Goal: Task Accomplishment & Management: Use online tool/utility

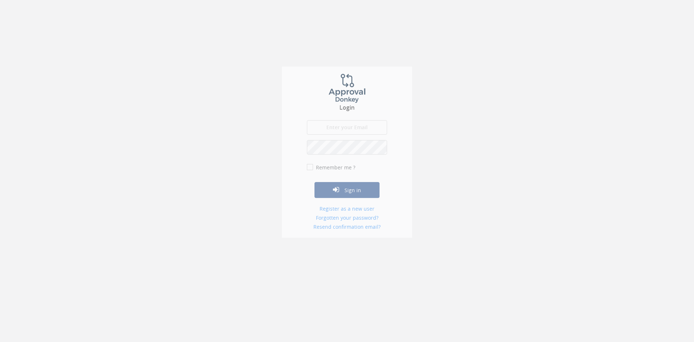
type input "[PERSON_NAME][EMAIL_ADDRESS][PERSON_NAME][DOMAIN_NAME]"
drag, startPoint x: 311, startPoint y: 172, endPoint x: 317, endPoint y: 175, distance: 6.3
click at [311, 172] on input "Remember me ?" at bounding box center [309, 170] width 5 height 5
checkbox input "true"
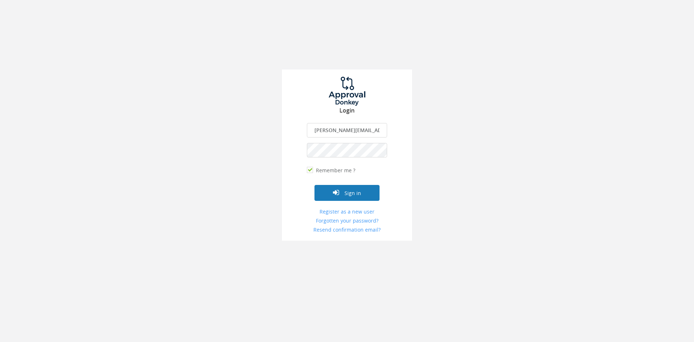
click at [354, 189] on button "Sign in" at bounding box center [347, 193] width 65 height 16
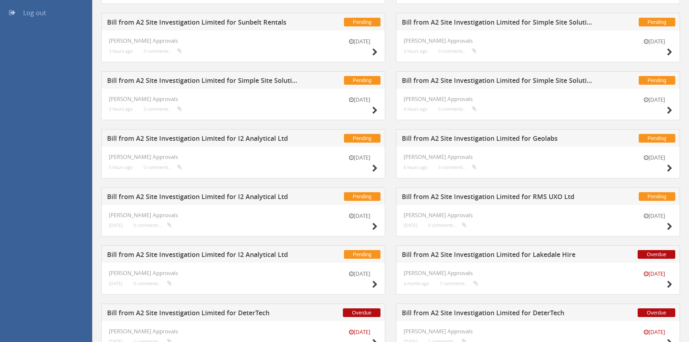
scroll to position [193, 0]
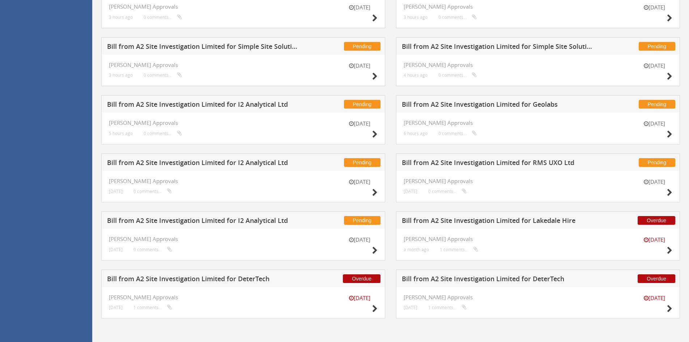
click at [473, 222] on h5 "Bill from A2 Site Investigation Limited for Lakedale Hire" at bounding box center [497, 221] width 191 height 9
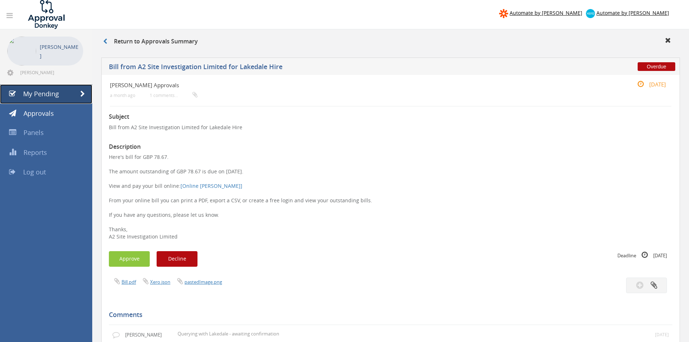
click at [33, 93] on span "My Pending" at bounding box center [41, 93] width 36 height 9
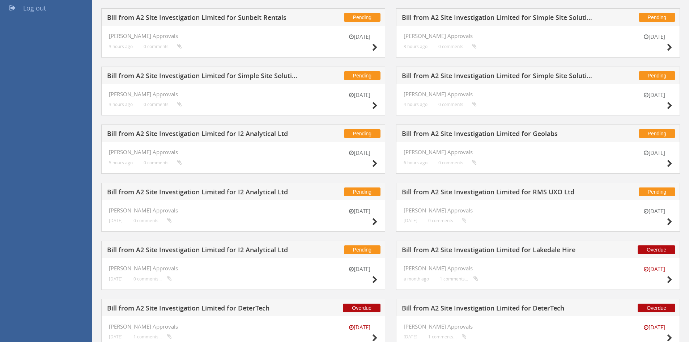
scroll to position [193, 0]
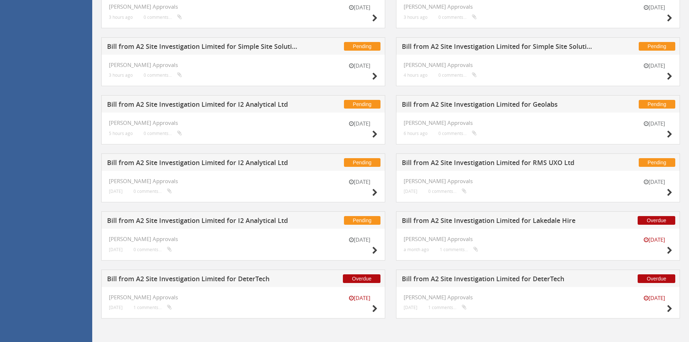
click at [503, 218] on h5 "Bill from A2 Site Investigation Limited for Lakedale Hire" at bounding box center [497, 221] width 191 height 9
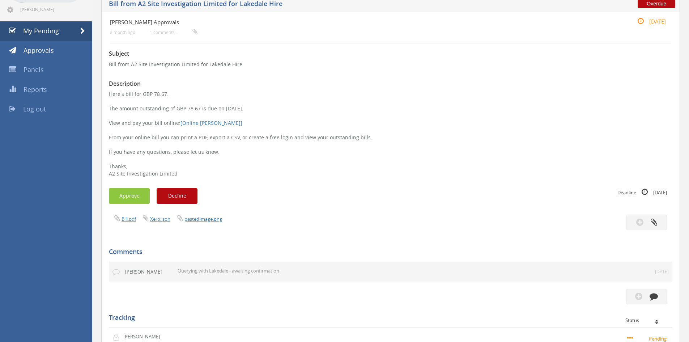
scroll to position [145, 0]
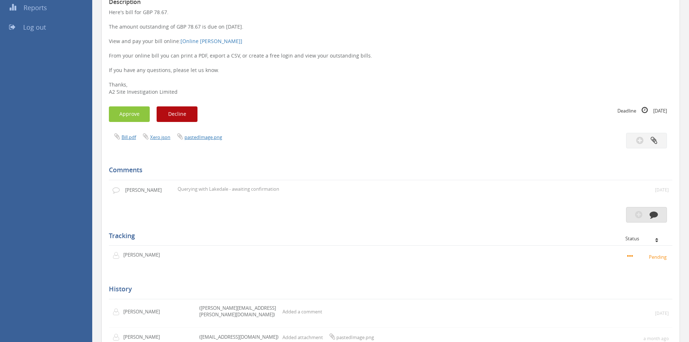
click at [650, 217] on icon "button" at bounding box center [654, 214] width 8 height 8
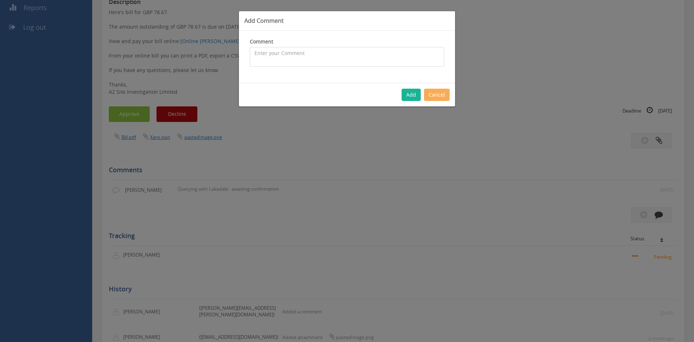
click at [271, 57] on textarea at bounding box center [347, 57] width 195 height 20
click at [415, 55] on textarea "Discussed with [PERSON_NAME], awaiting invoice for lost barriers. Likely this c…" at bounding box center [347, 57] width 195 height 20
drag, startPoint x: 415, startPoint y: 55, endPoint x: 411, endPoint y: 58, distance: 5.2
click at [414, 56] on textarea "Discussed with [PERSON_NAME], awaiting invoice for lost barriers. Likely this c…" at bounding box center [347, 57] width 195 height 20
click at [332, 62] on textarea "Discussed with [PERSON_NAME], awaiting invoice for lost barriers. Likely this i…" at bounding box center [347, 57] width 195 height 20
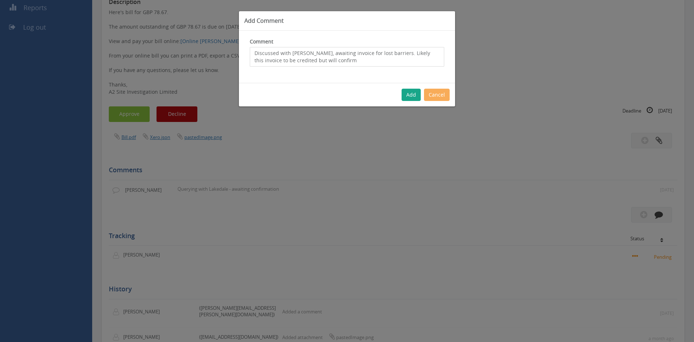
type textarea "Discussed with [PERSON_NAME], awaiting invoice for lost barriers. Likely this i…"
drag, startPoint x: 416, startPoint y: 94, endPoint x: 413, endPoint y: 106, distance: 12.2
click at [415, 94] on button "Add" at bounding box center [411, 95] width 19 height 12
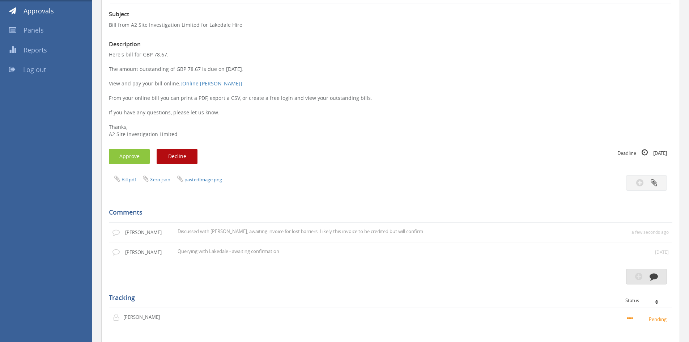
scroll to position [0, 0]
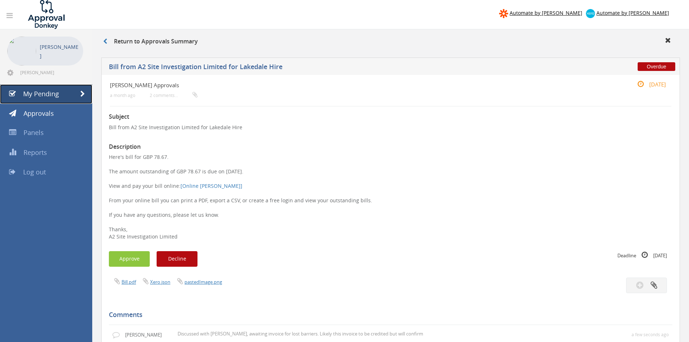
click at [47, 98] on span "My Pending" at bounding box center [41, 93] width 36 height 9
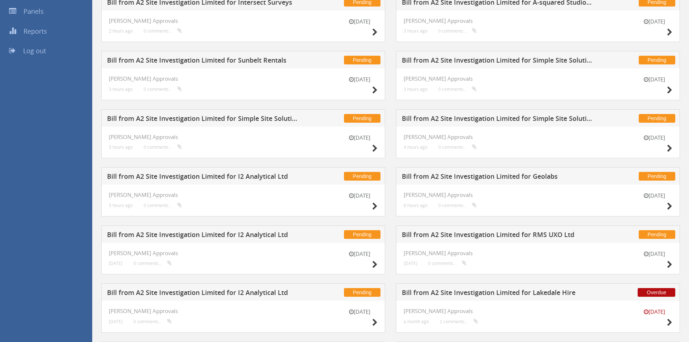
scroll to position [193, 0]
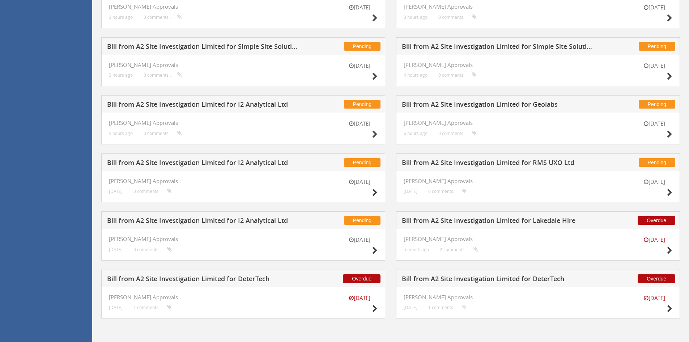
click at [260, 221] on h5 "Bill from A2 Site Investigation Limited for I2 Analytical Ltd" at bounding box center [202, 221] width 191 height 9
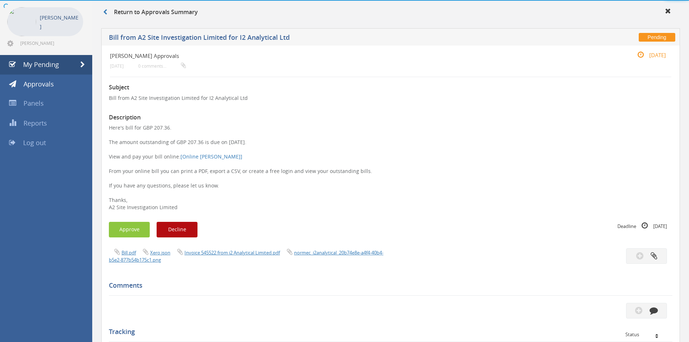
scroll to position [193, 0]
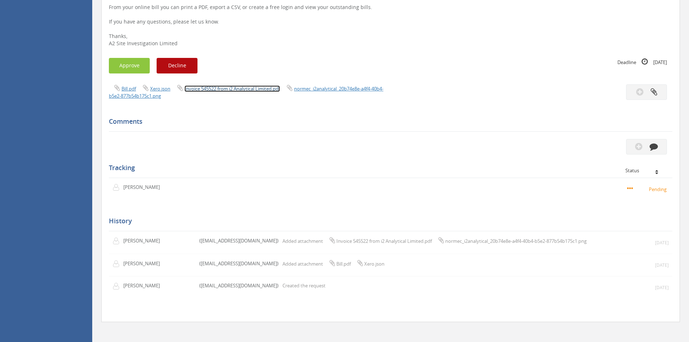
click at [262, 90] on link "Invoice 545522 from i2 Analytical Limited.pdf" at bounding box center [231, 88] width 95 height 7
drag, startPoint x: 123, startPoint y: 67, endPoint x: 128, endPoint y: 67, distance: 4.7
click at [123, 67] on button "Approve" at bounding box center [129, 66] width 41 height 16
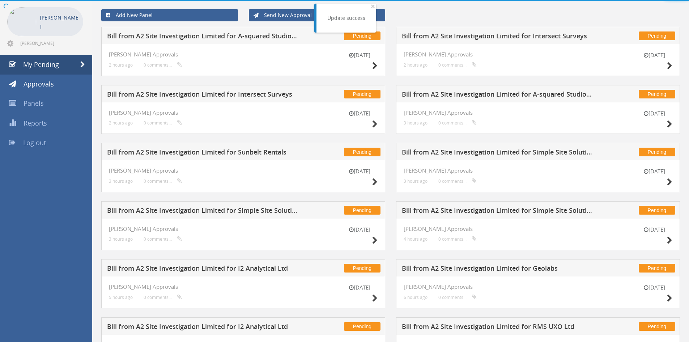
scroll to position [193, 0]
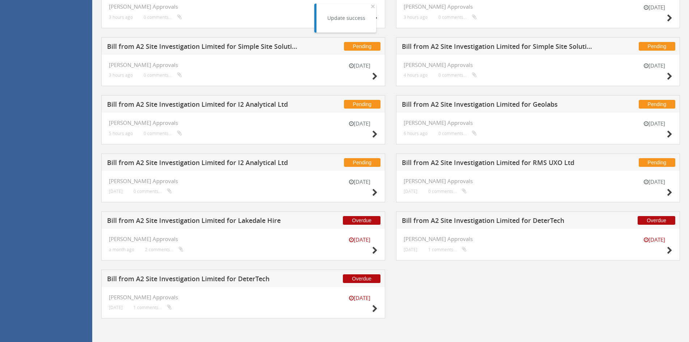
click at [510, 160] on h5 "Bill from A2 Site Investigation Limited for RMS UXO Ltd" at bounding box center [497, 163] width 191 height 9
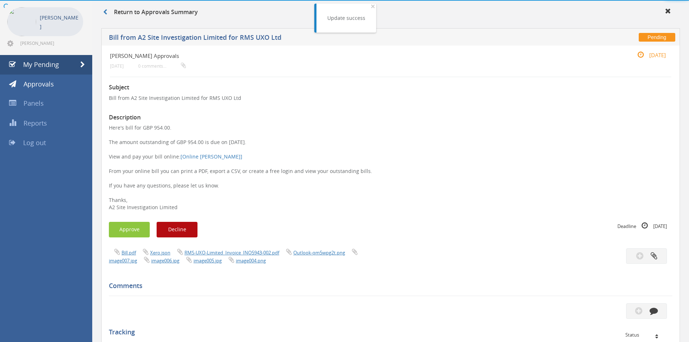
scroll to position [193, 0]
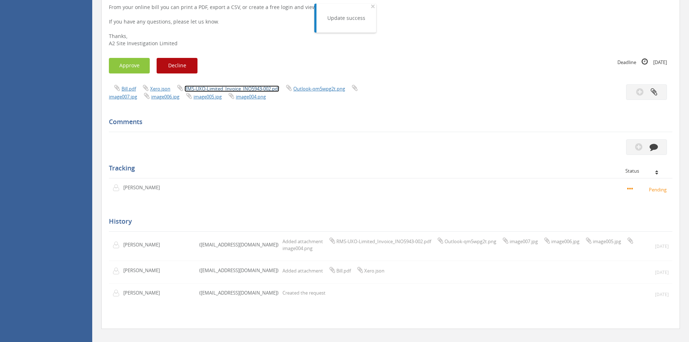
click at [236, 88] on link "RMS-UXO-Limited_Invoice_INO5943-002.pdf" at bounding box center [231, 88] width 95 height 7
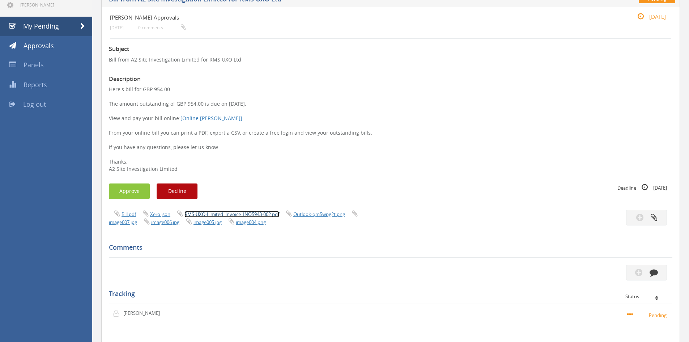
scroll to position [0, 0]
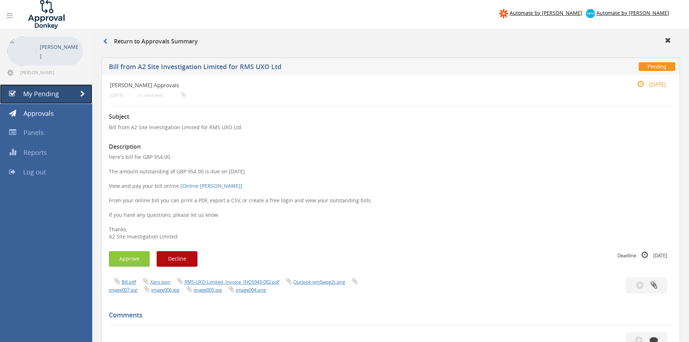
click at [32, 92] on span "My Pending" at bounding box center [41, 93] width 36 height 9
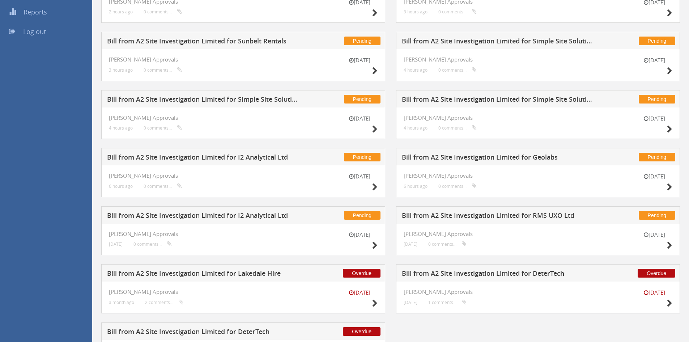
scroll to position [193, 0]
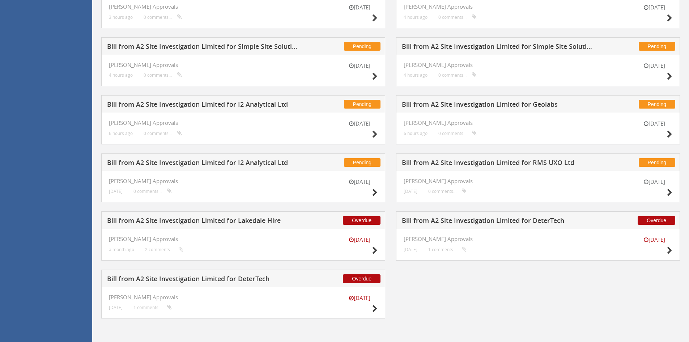
click at [234, 163] on h5 "Bill from A2 Site Investigation Limited for I2 Analytical Ltd" at bounding box center [202, 163] width 191 height 9
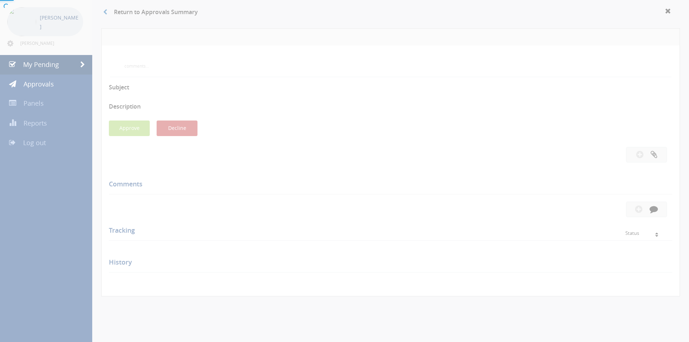
scroll to position [193, 0]
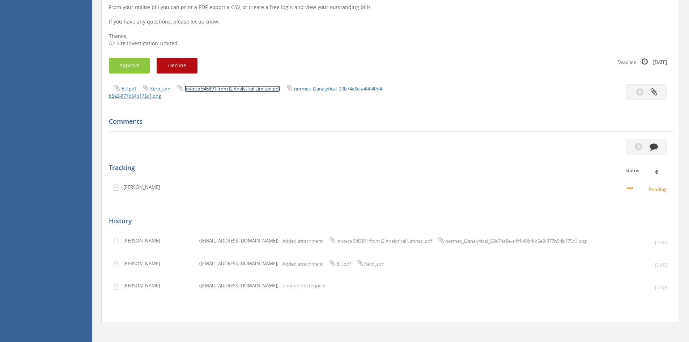
click at [223, 88] on link "Invoice 546391 from i2 Analytical Limited.pdf" at bounding box center [231, 88] width 95 height 7
drag, startPoint x: 131, startPoint y: 69, endPoint x: 137, endPoint y: 75, distance: 8.7
click at [131, 69] on button "Approve" at bounding box center [129, 66] width 41 height 16
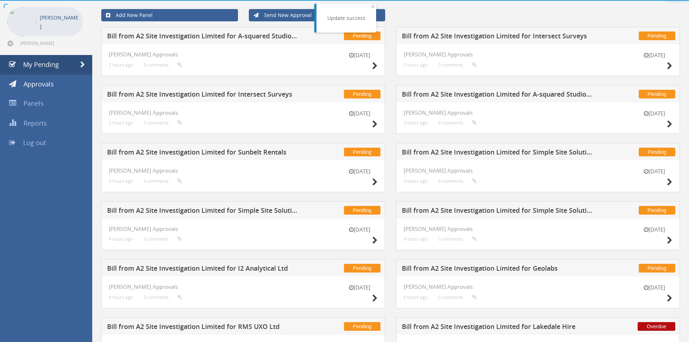
scroll to position [135, 0]
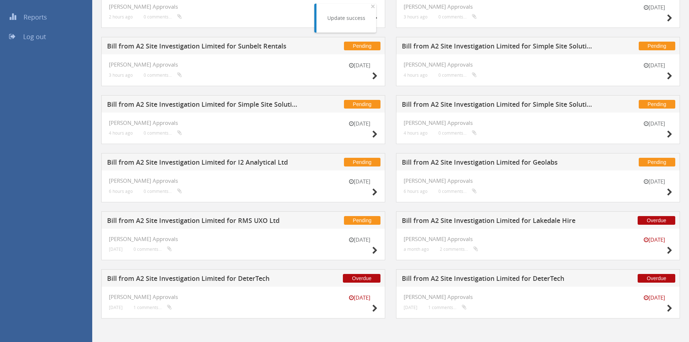
click at [501, 160] on h5 "Bill from A2 Site Investigation Limited for Geolabs" at bounding box center [497, 163] width 191 height 9
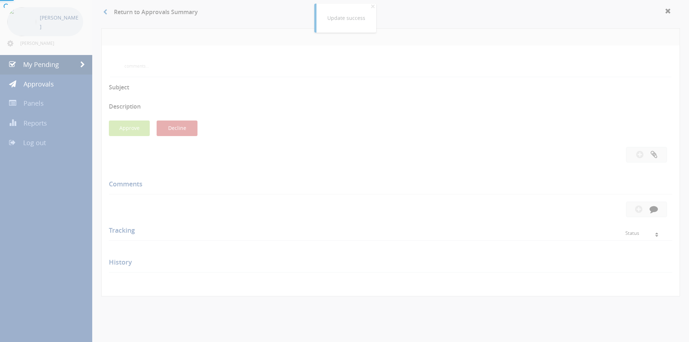
scroll to position [193, 0]
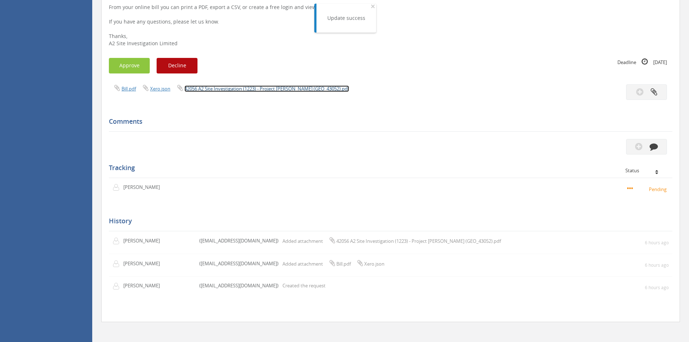
click at [241, 90] on link "42056 A2 Site Investigation (1223) - Project [PERSON_NAME] (GEO_43052).pdf" at bounding box center [266, 88] width 165 height 7
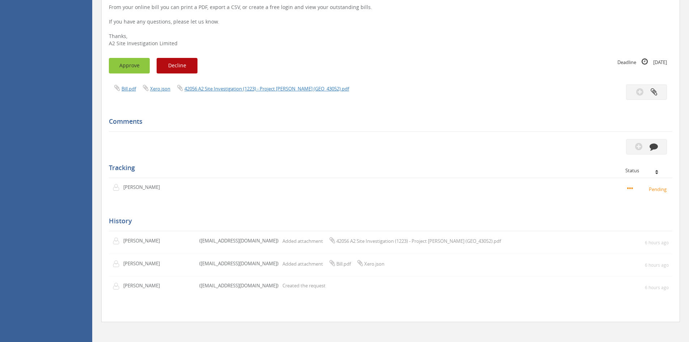
click at [132, 64] on button "Approve" at bounding box center [129, 66] width 41 height 16
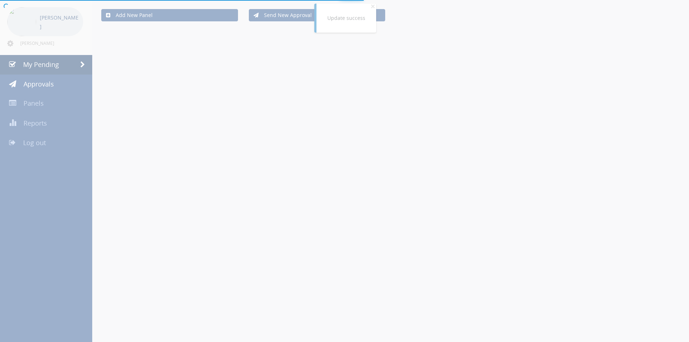
scroll to position [135, 0]
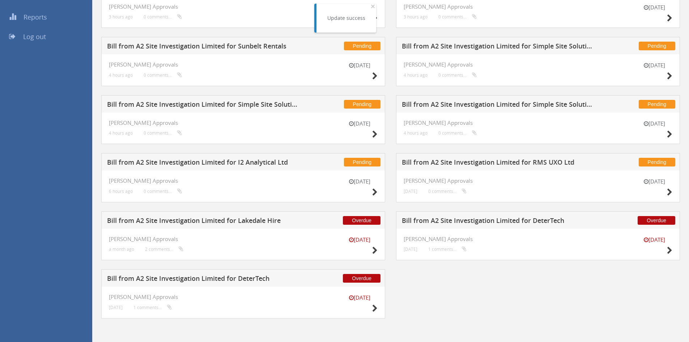
click at [251, 162] on h5 "Bill from A2 Site Investigation Limited for I2 Analytical Ltd" at bounding box center [202, 163] width 191 height 9
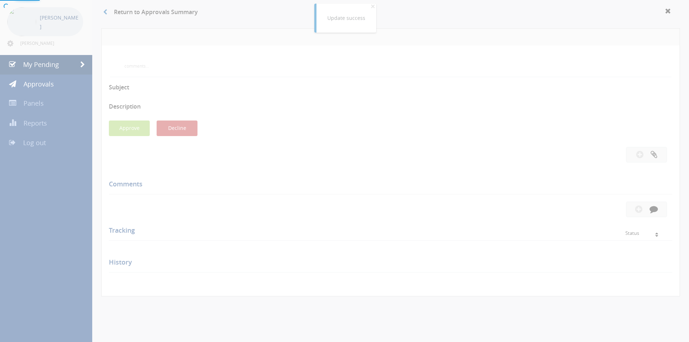
scroll to position [193, 0]
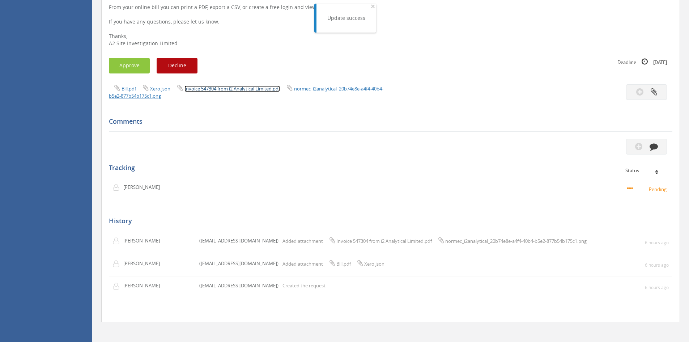
click at [246, 90] on link "Invoice 547304 from i2 Analytical Limited.pdf" at bounding box center [231, 88] width 95 height 7
click at [132, 68] on button "Approve" at bounding box center [129, 66] width 41 height 16
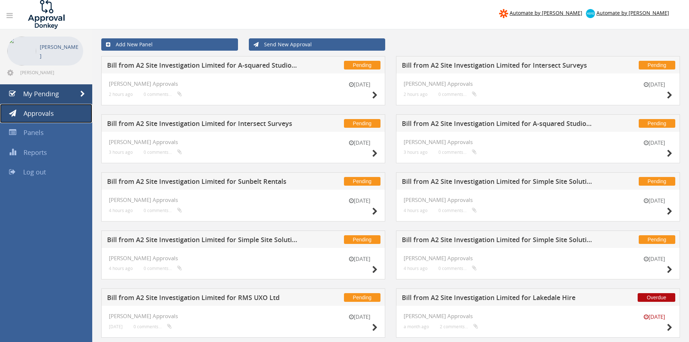
click at [38, 115] on span "Approvals" at bounding box center [39, 113] width 30 height 9
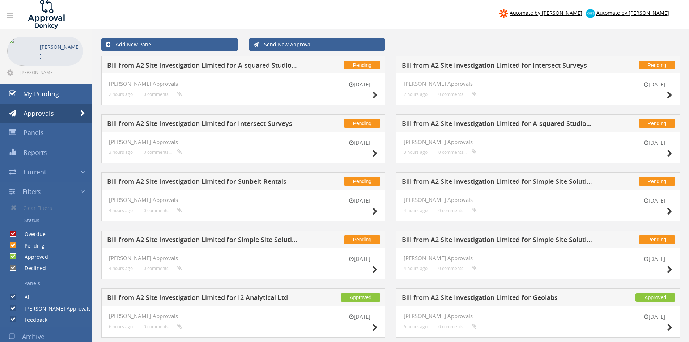
click at [241, 298] on h5 "Bill from A2 Site Investigation Limited for I2 Analytical Ltd" at bounding box center [202, 298] width 191 height 9
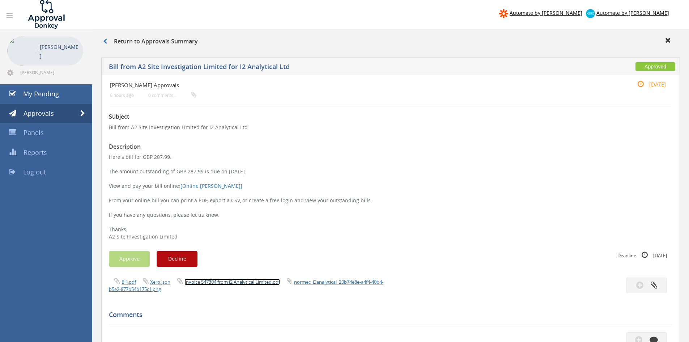
click at [242, 283] on link "Invoice 547304 from i2 Analytical Limited.pdf" at bounding box center [231, 282] width 95 height 7
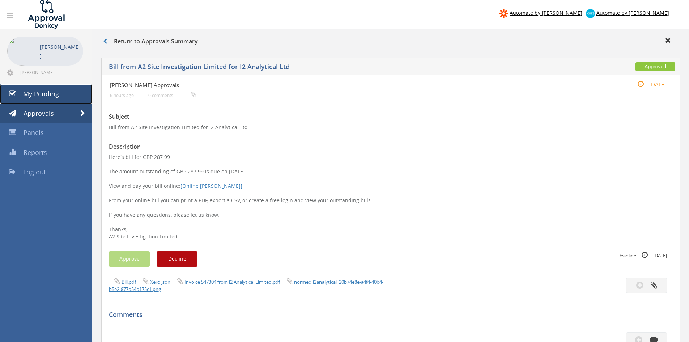
click at [53, 95] on span "My Pending" at bounding box center [41, 93] width 36 height 9
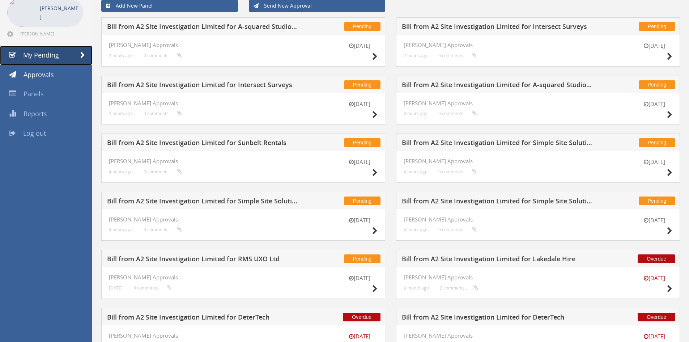
scroll to position [77, 0]
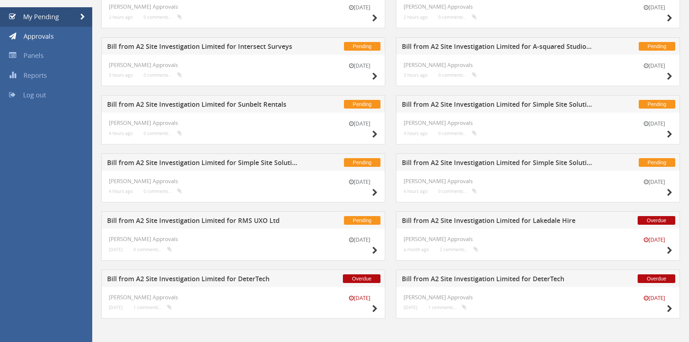
click at [513, 162] on h5 "Bill from A2 Site Investigation Limited for Simple Site Solutions Ltd" at bounding box center [497, 163] width 191 height 9
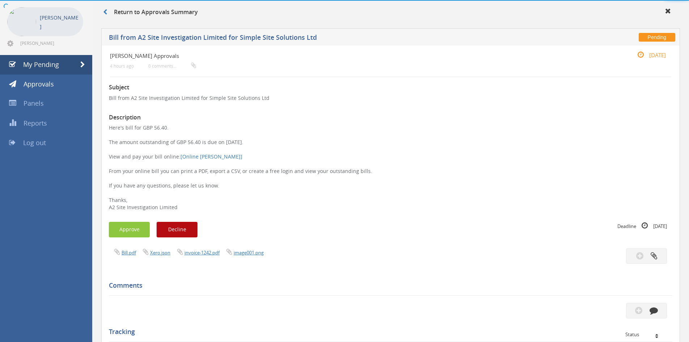
scroll to position [77, 0]
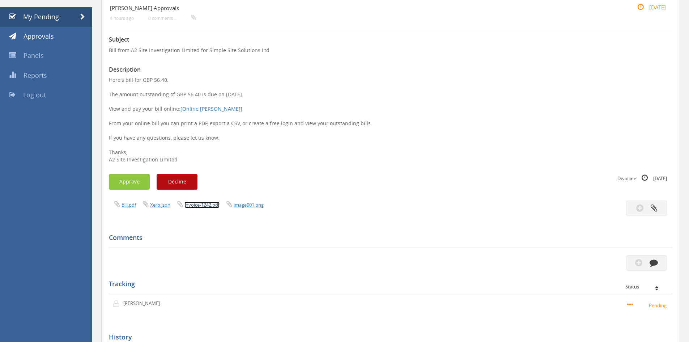
click at [208, 203] on link "invoice-1242.pdf" at bounding box center [201, 204] width 35 height 7
click at [136, 179] on button "Approve" at bounding box center [129, 182] width 41 height 16
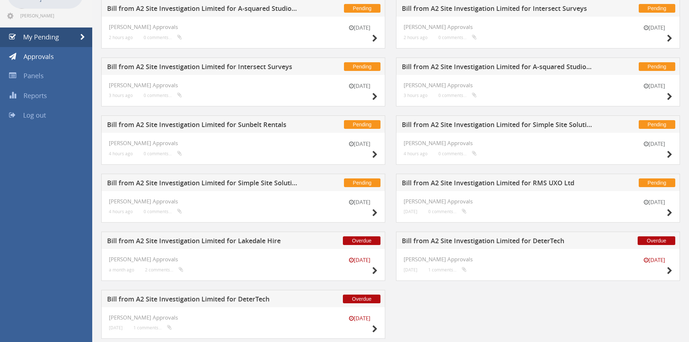
scroll to position [41, 0]
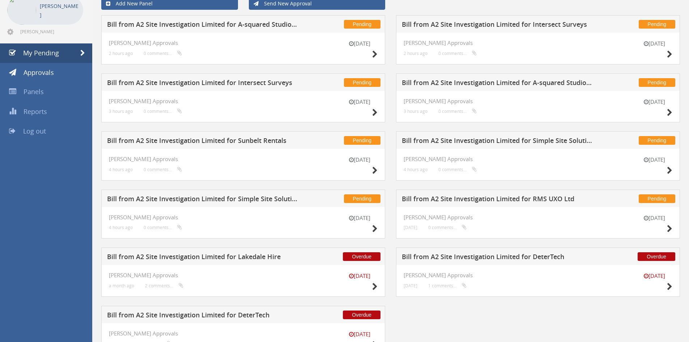
click at [268, 201] on h5 "Bill from A2 Site Investigation Limited for Simple Site Solutions Ltd" at bounding box center [202, 199] width 191 height 9
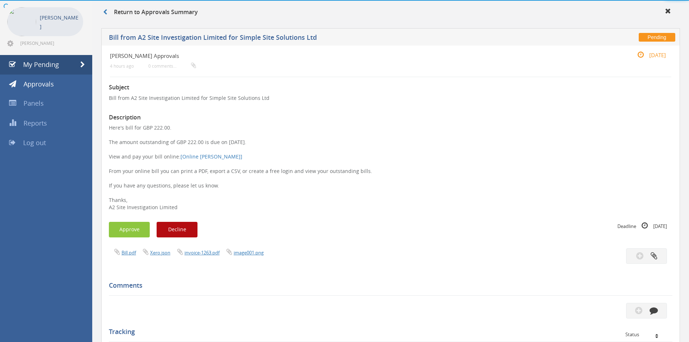
scroll to position [41, 0]
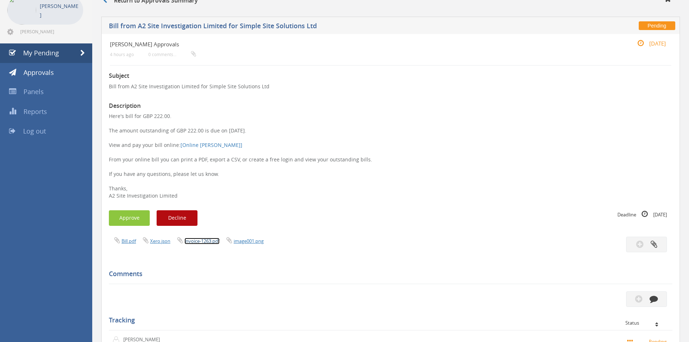
click at [205, 243] on link "invoice-1263.pdf" at bounding box center [201, 241] width 35 height 7
click at [131, 217] on button "Approve" at bounding box center [129, 218] width 41 height 16
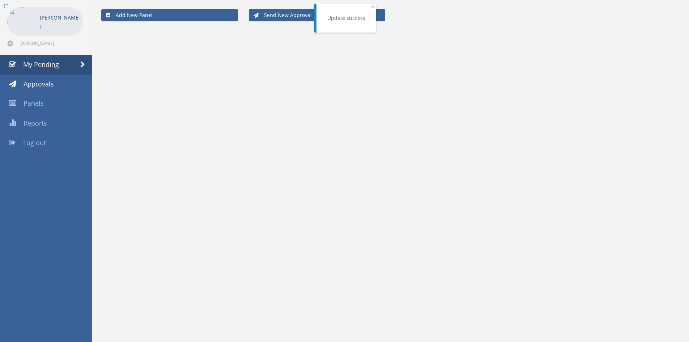
scroll to position [29, 0]
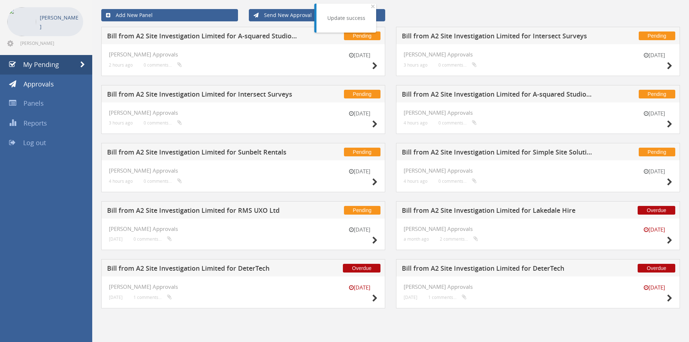
click at [508, 153] on h5 "Bill from A2 Site Investigation Limited for Simple Site Solutions Ltd" at bounding box center [497, 153] width 191 height 9
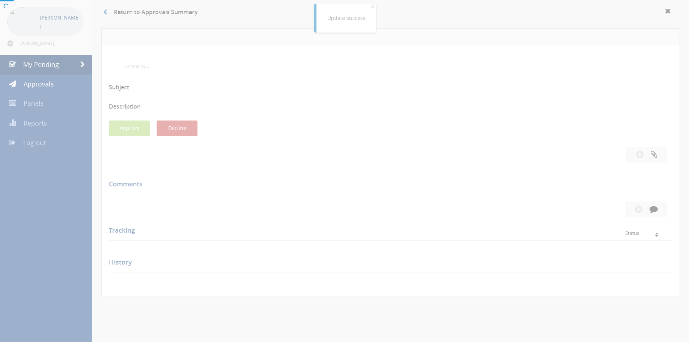
scroll to position [41, 0]
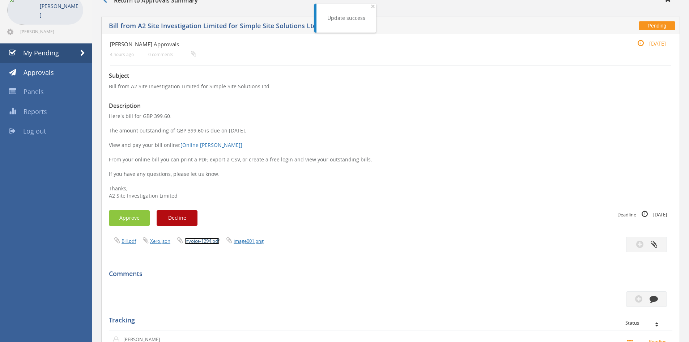
click at [199, 239] on link "invoice-1294.pdf" at bounding box center [201, 241] width 35 height 7
click at [41, 43] on li "[PERSON_NAME] [PERSON_NAME][EMAIL_ADDRESS][PERSON_NAME][DOMAIN_NAME]" at bounding box center [46, 15] width 92 height 55
click at [57, 50] on span "My Pending" at bounding box center [41, 52] width 36 height 9
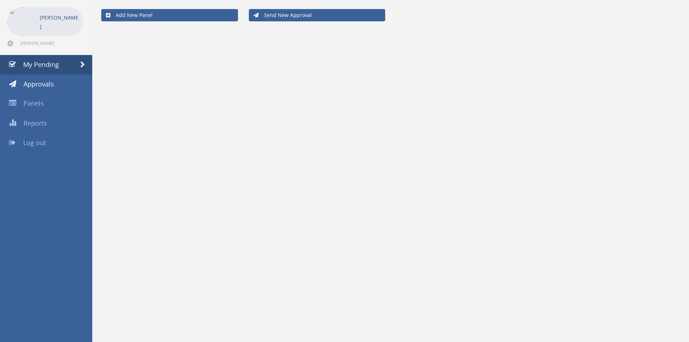
scroll to position [29, 0]
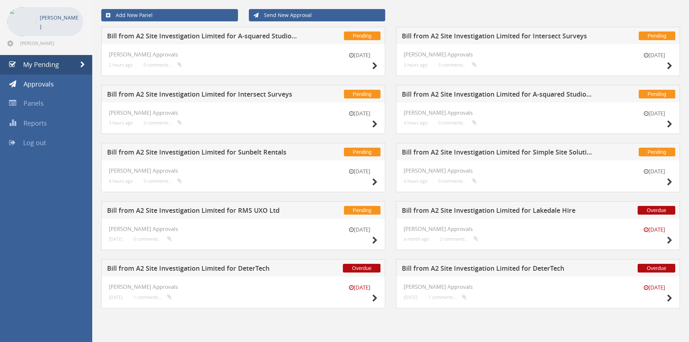
click at [255, 149] on h5 "Bill from A2 Site Investigation Limited for Sunbelt Rentals" at bounding box center [202, 153] width 191 height 9
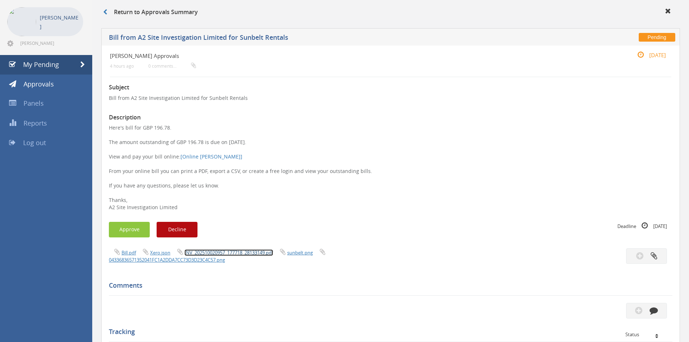
click at [218, 252] on link "INV_202510020957_177718_28133149.pdf" at bounding box center [228, 252] width 89 height 7
drag, startPoint x: 37, startPoint y: 59, endPoint x: 45, endPoint y: 63, distance: 9.2
click at [37, 59] on link "My Pending" at bounding box center [46, 65] width 92 height 20
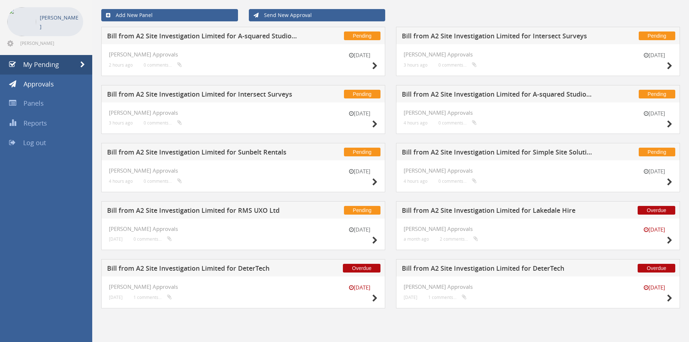
click at [495, 99] on h5 "Bill from A2 Site Investigation Limited for A-squared Studio Engineers" at bounding box center [497, 95] width 191 height 9
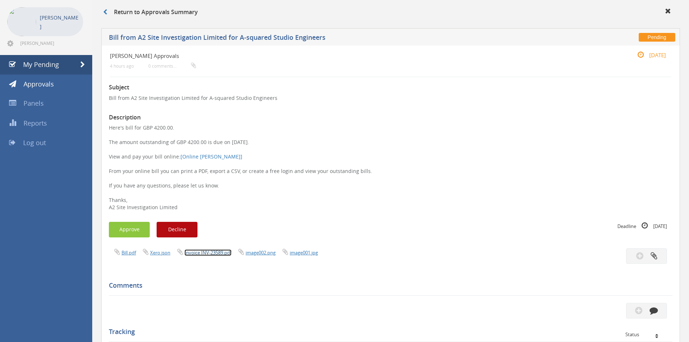
click at [213, 254] on link "Invoice INV-23589.pdf" at bounding box center [207, 252] width 47 height 7
click at [207, 249] on link "Invoice INV-23589.pdf" at bounding box center [207, 252] width 47 height 7
click at [132, 226] on button "Approve" at bounding box center [129, 230] width 41 height 16
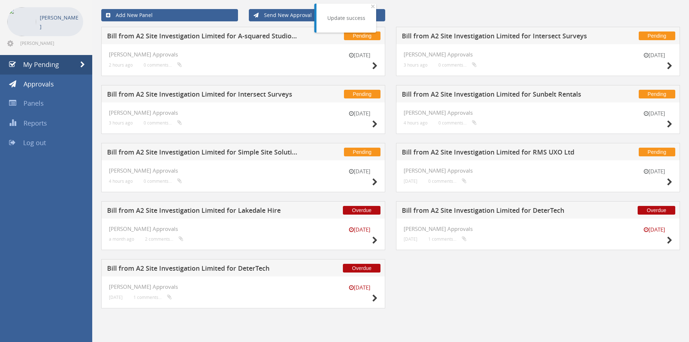
click at [271, 96] on h5 "Bill from A2 Site Investigation Limited for Intersect Surveys" at bounding box center [202, 95] width 191 height 9
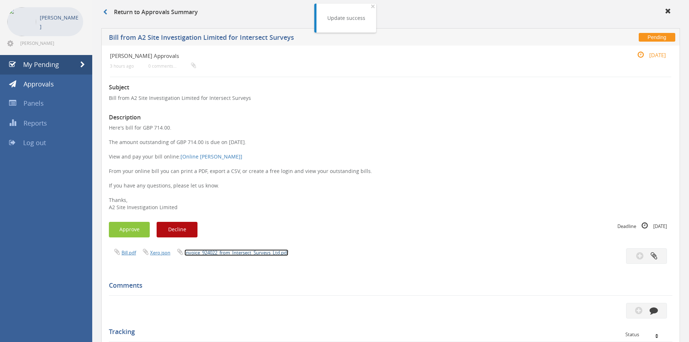
click at [229, 250] on link "Invoice_924022_from_Intersect_Surveys_Ltd.pdf" at bounding box center [236, 252] width 104 height 7
drag, startPoint x: 139, startPoint y: 232, endPoint x: 146, endPoint y: 234, distance: 7.6
click at [139, 232] on button "Approve" at bounding box center [129, 230] width 41 height 16
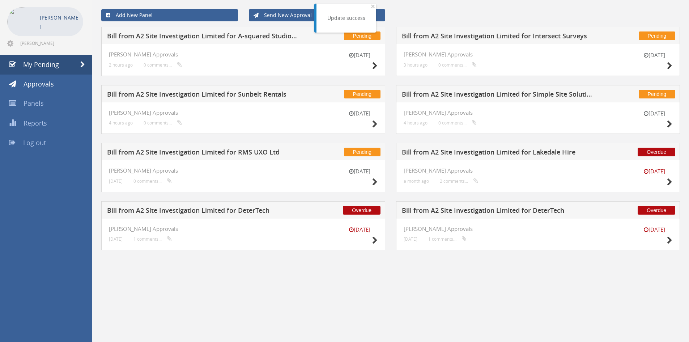
click at [510, 37] on h5 "Bill from A2 Site Investigation Limited for Intersect Surveys" at bounding box center [497, 37] width 191 height 9
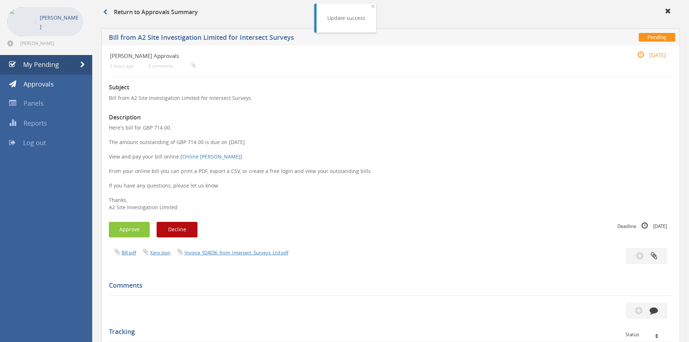
click at [221, 257] on div "Bill.pdf Xero.json Invoice_924036_from_Intersect_Surveys_Ltd.pdf" at bounding box center [390, 256] width 574 height 16
click at [223, 254] on link "Invoice_924036_from_Intersect_Surveys_Ltd.pdf" at bounding box center [236, 252] width 104 height 7
click at [131, 226] on button "Approve" at bounding box center [129, 230] width 41 height 16
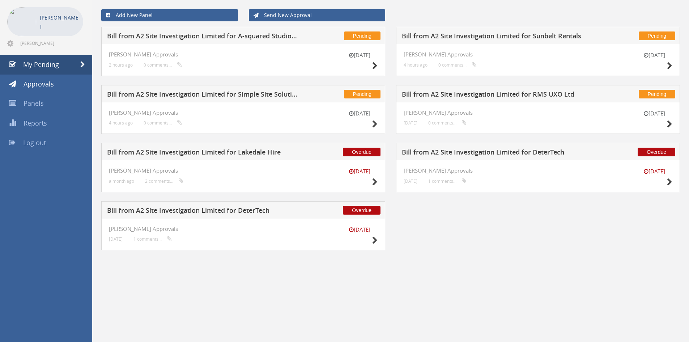
click at [254, 39] on h5 "Bill from A2 Site Investigation Limited for A-squared Studio Engineers" at bounding box center [202, 37] width 191 height 9
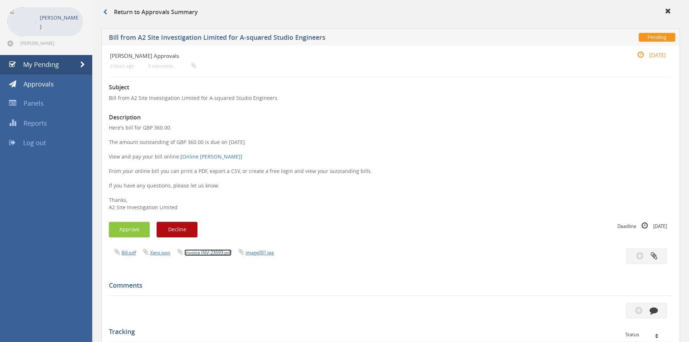
click at [211, 252] on link "Invoice INV-23593.pdf" at bounding box center [207, 252] width 47 height 7
click at [63, 67] on link "My Pending" at bounding box center [46, 65] width 92 height 20
